Goal: Find specific page/section: Find specific page/section

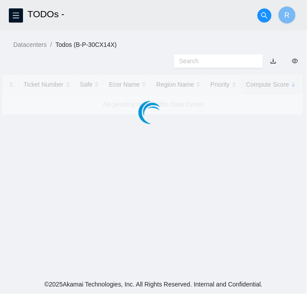
drag, startPoint x: 0, startPoint y: 0, endPoint x: 278, endPoint y: 170, distance: 325.8
click at [278, 170] on main "TODOs - R Datacenters / Todos (B-P-30CX14X) / Ticket Number Safe Ecor Name Regi…" at bounding box center [153, 137] width 307 height 275
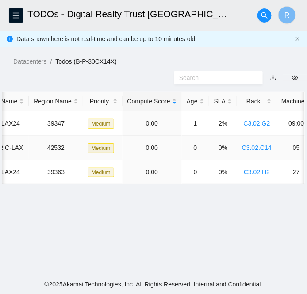
scroll to position [0, 135]
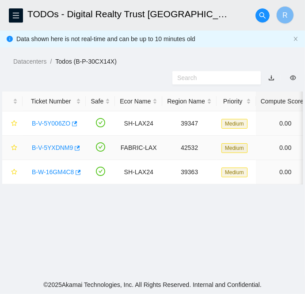
click at [57, 144] on link "B-V-5YXDNM9" at bounding box center [52, 147] width 41 height 7
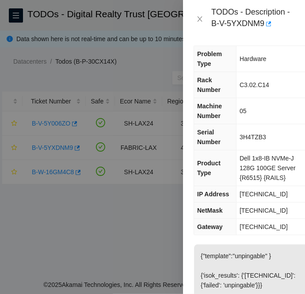
scroll to position [3, 0]
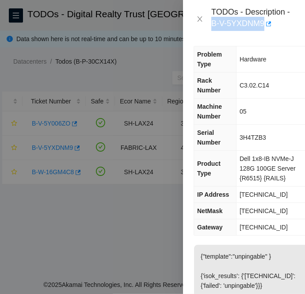
drag, startPoint x: 212, startPoint y: 22, endPoint x: 264, endPoint y: 27, distance: 51.5
click at [264, 27] on div "TODOs - Description - B-V-5YXDNM9" at bounding box center [252, 19] width 83 height 24
copy div "B-V-5YXDNM9"
